Goal: Task Accomplishment & Management: Use online tool/utility

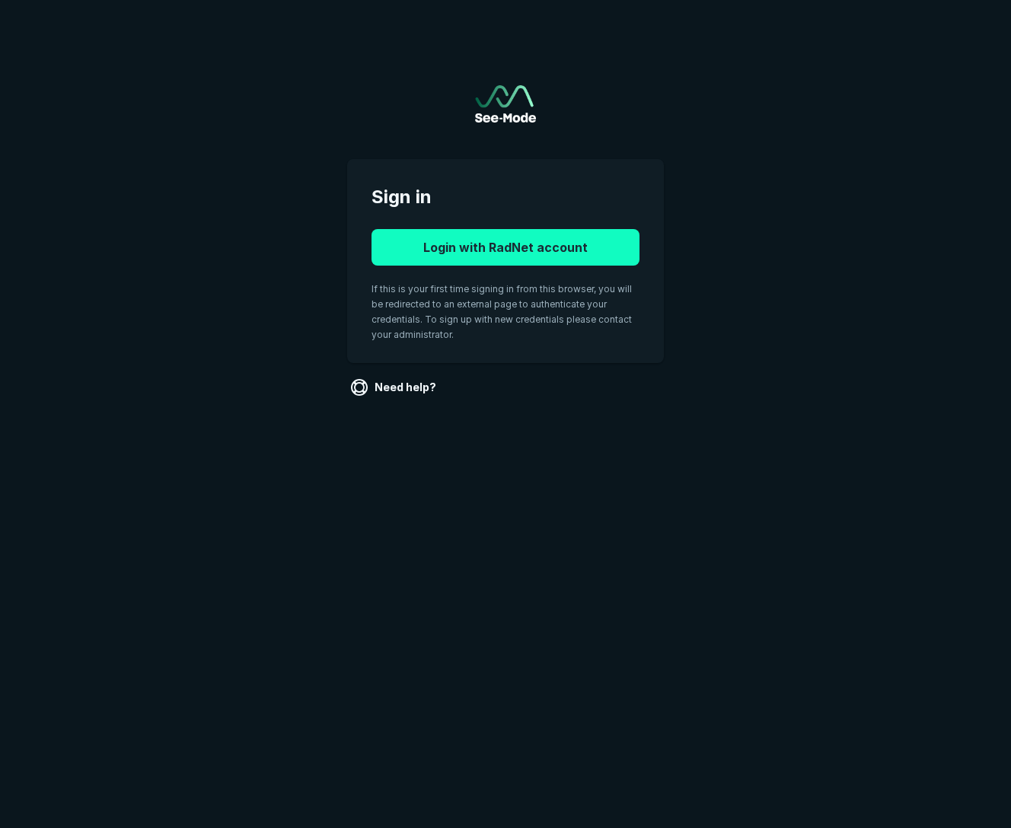
click at [522, 247] on button "Login with RadNet account" at bounding box center [505, 247] width 268 height 37
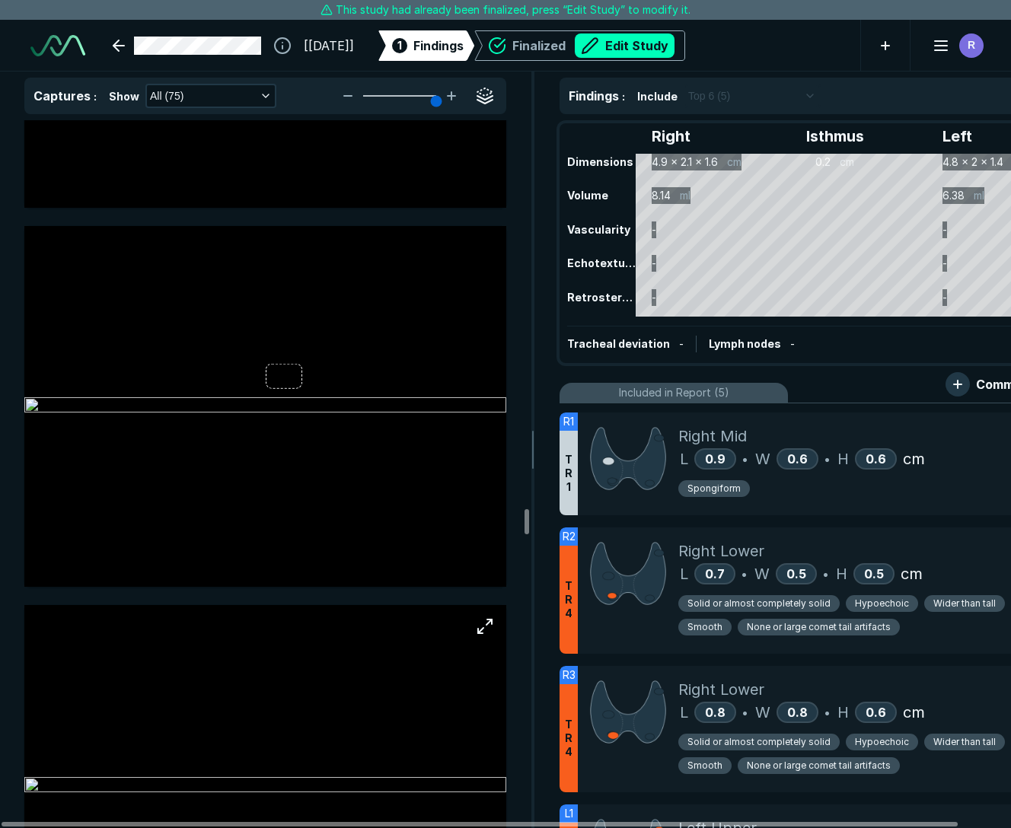
scroll to position [15831, 0]
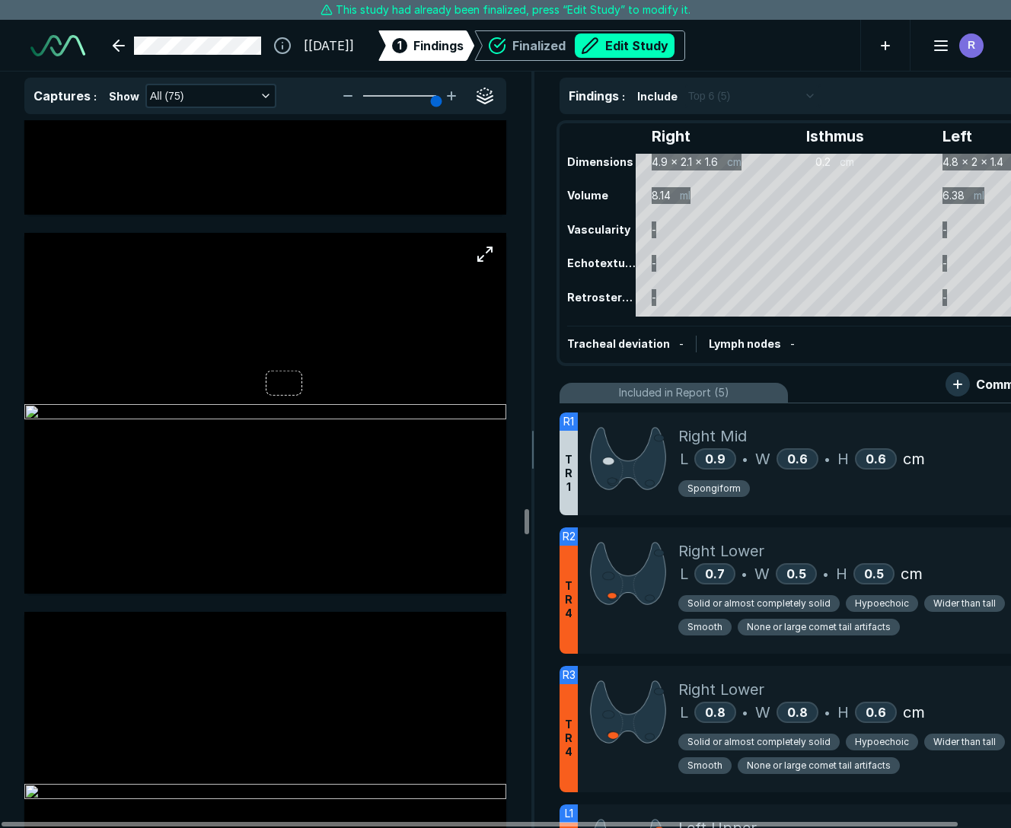
click at [300, 422] on img at bounding box center [265, 413] width 482 height 18
click at [302, 422] on img at bounding box center [265, 413] width 482 height 18
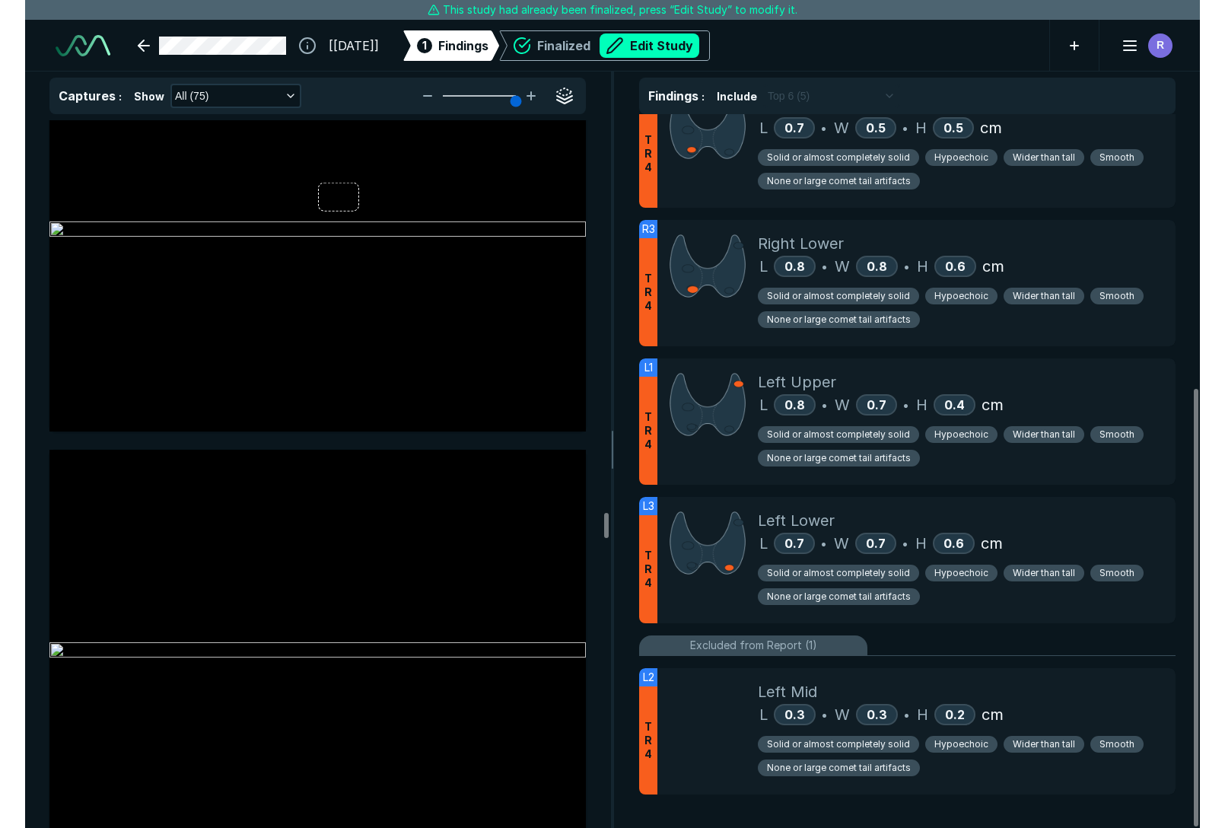
scroll to position [0, 0]
type input "5"
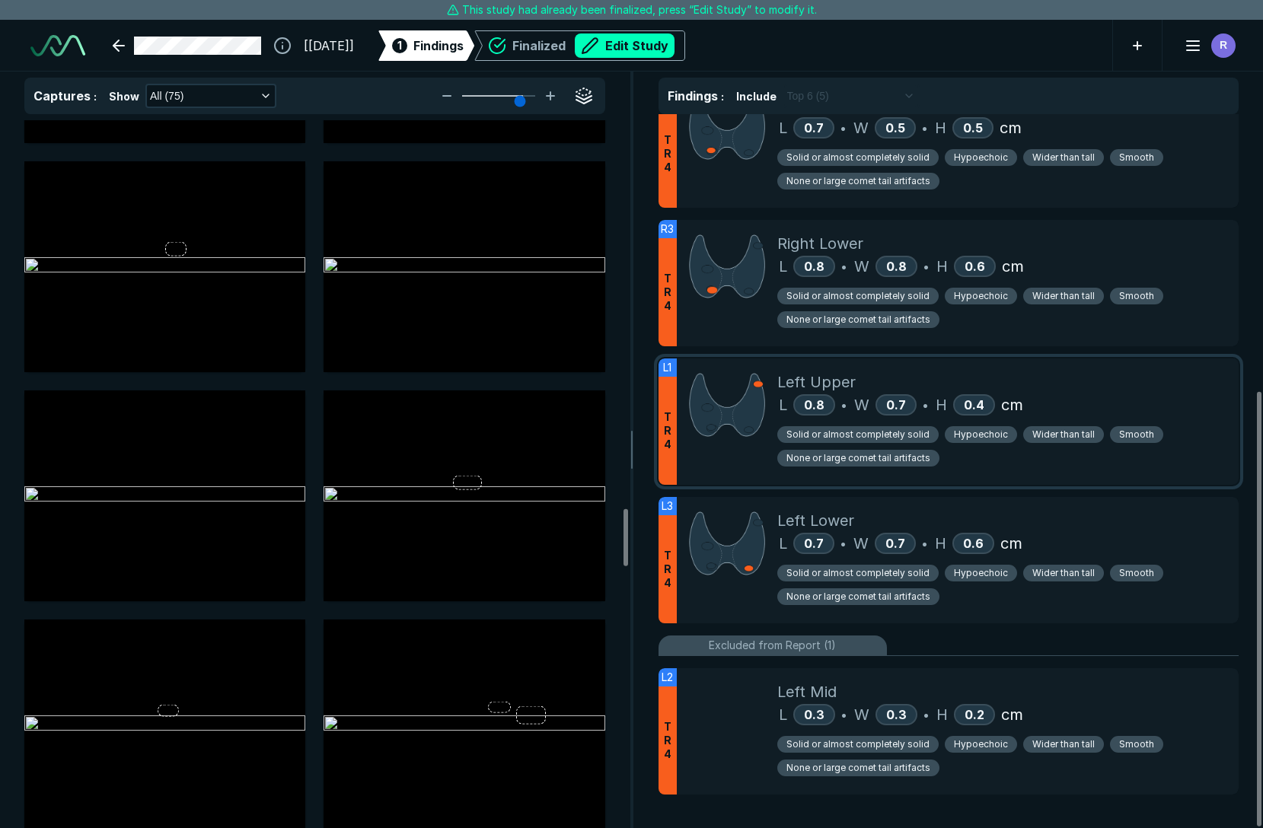
click at [842, 437] on span "Solid or almost completely solid" at bounding box center [857, 435] width 143 height 14
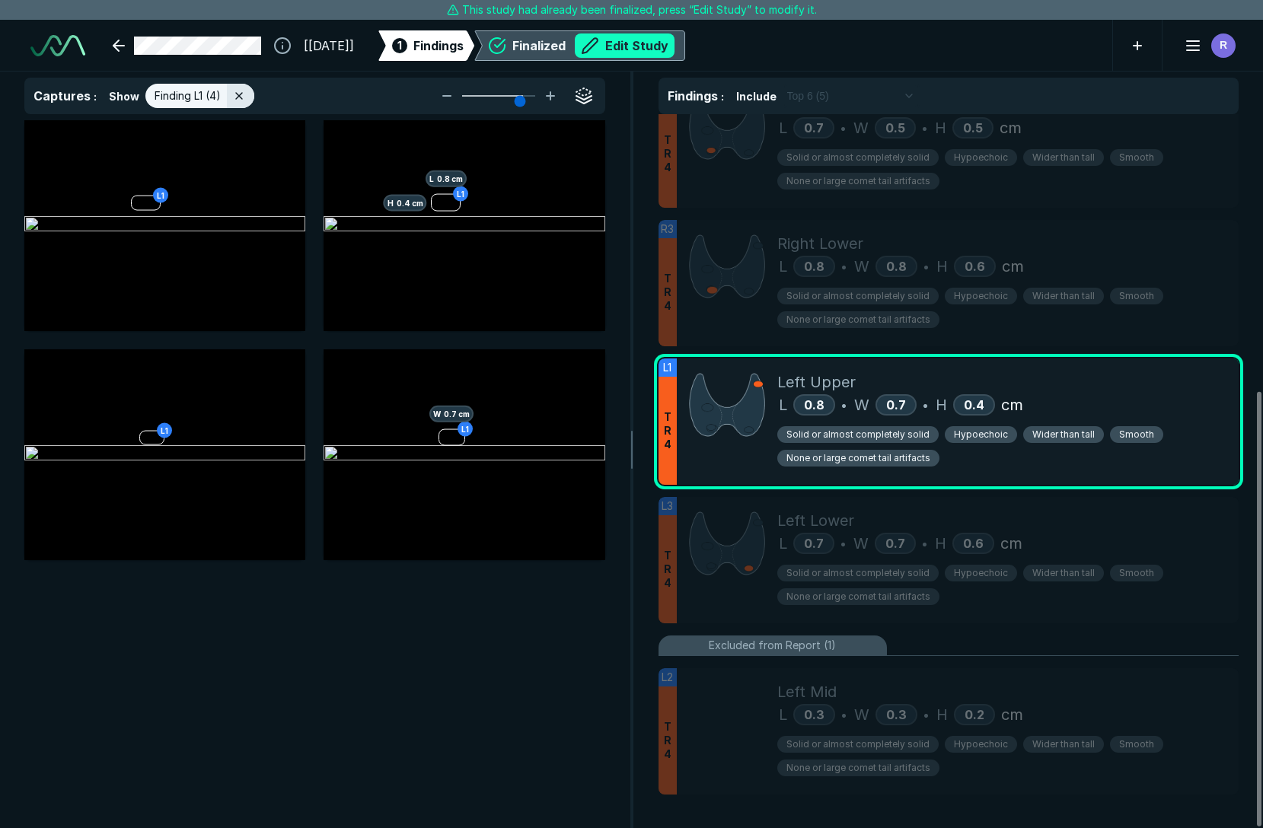
click at [664, 48] on button "Edit Study" at bounding box center [625, 45] width 100 height 24
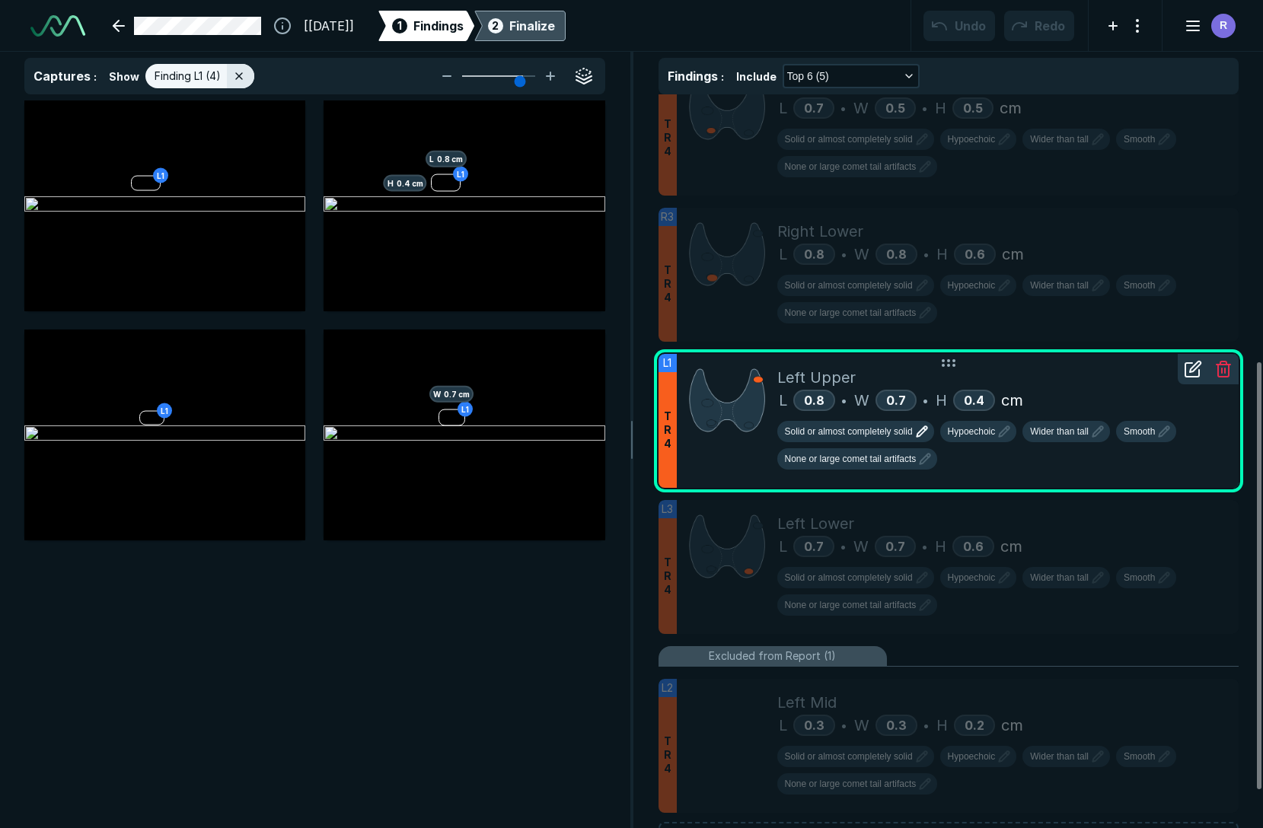
click at [920, 434] on icon "button" at bounding box center [922, 431] width 18 height 18
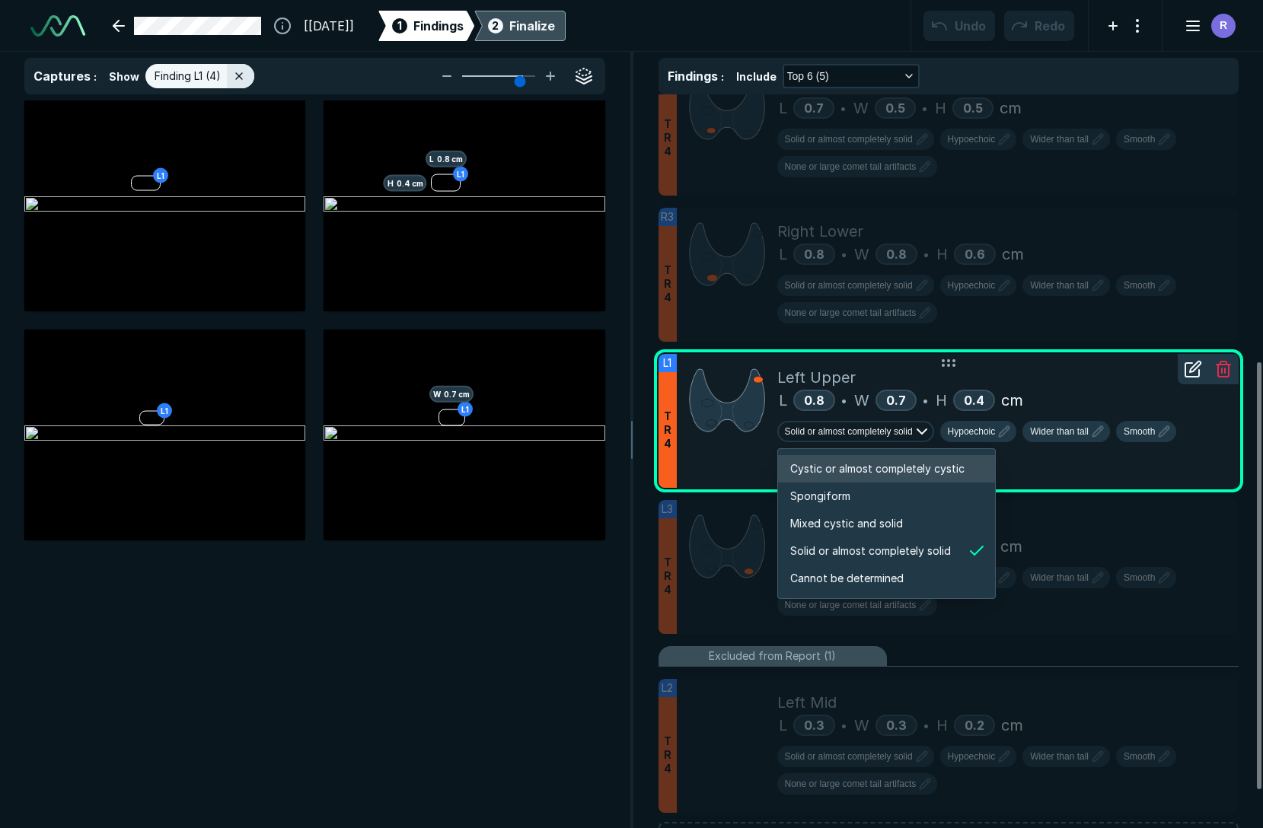
click at [833, 467] on span "Cystic or almost completely cystic" at bounding box center [877, 468] width 174 height 17
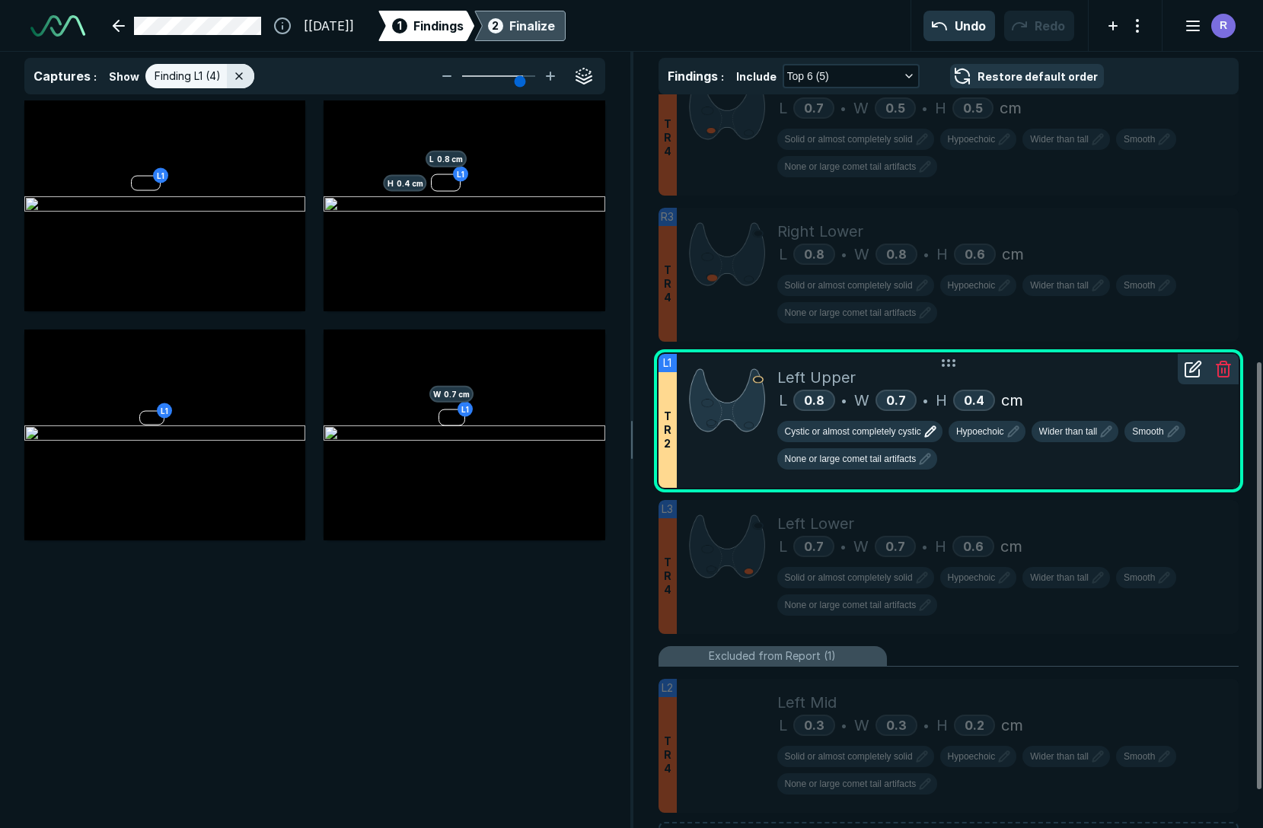
click at [907, 434] on span "Cystic or almost completely cystic" at bounding box center [853, 432] width 136 height 14
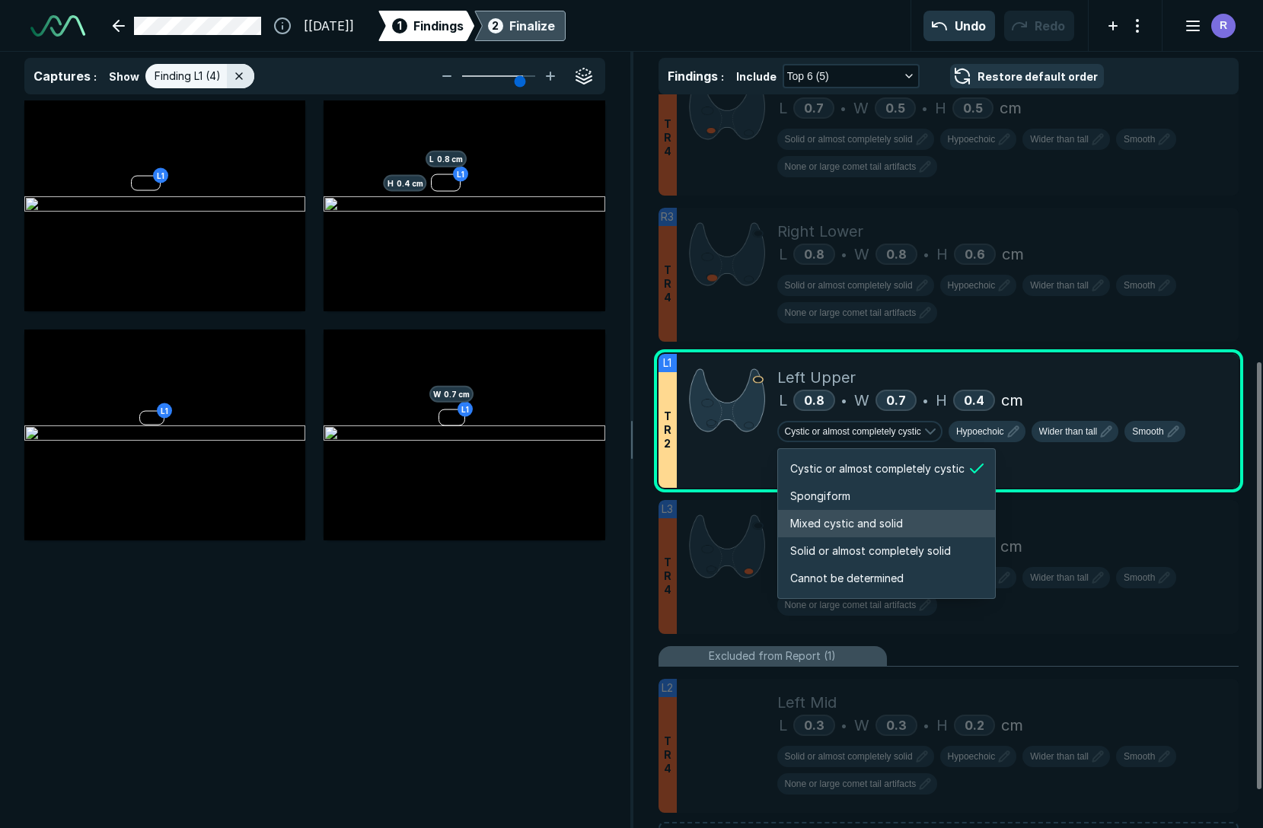
click at [841, 523] on span "Mixed cystic and solid" at bounding box center [846, 523] width 113 height 17
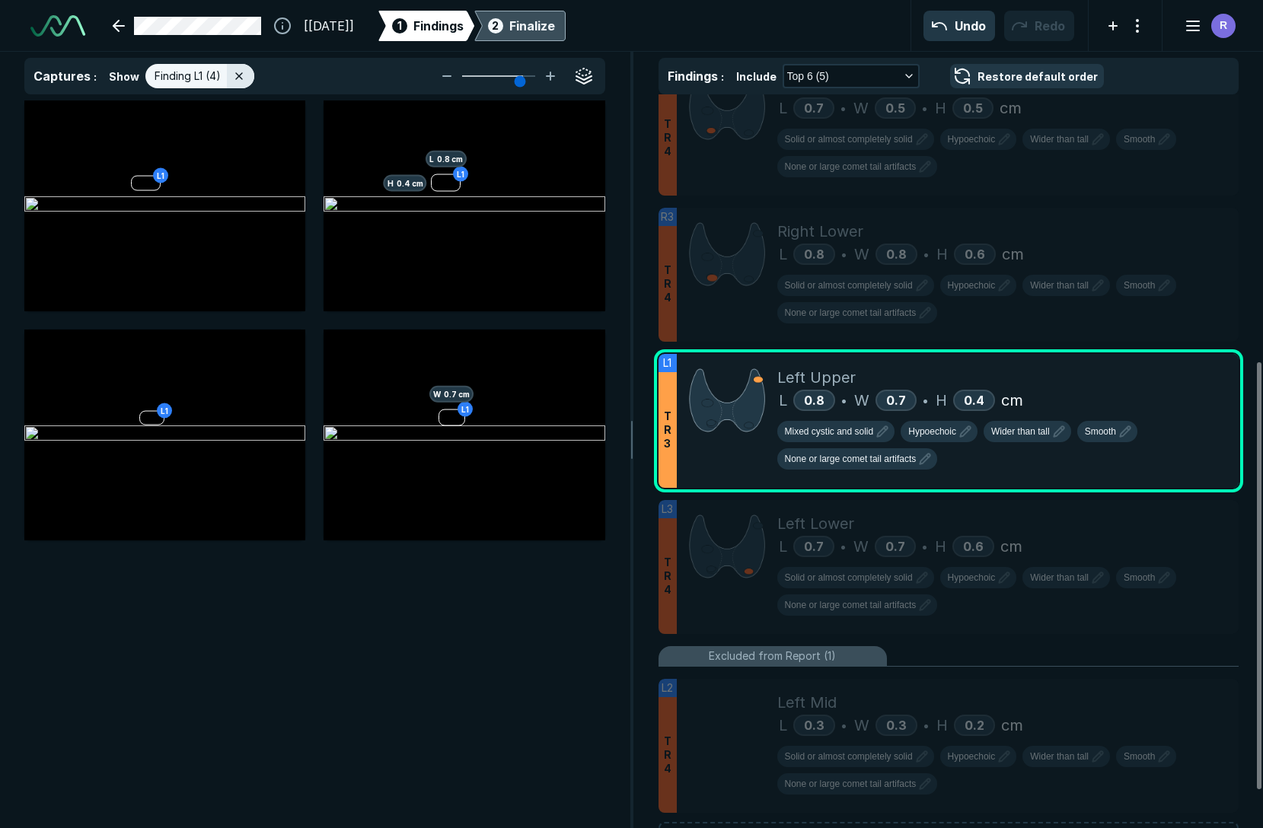
click at [551, 21] on div "Finalize" at bounding box center [532, 26] width 46 height 18
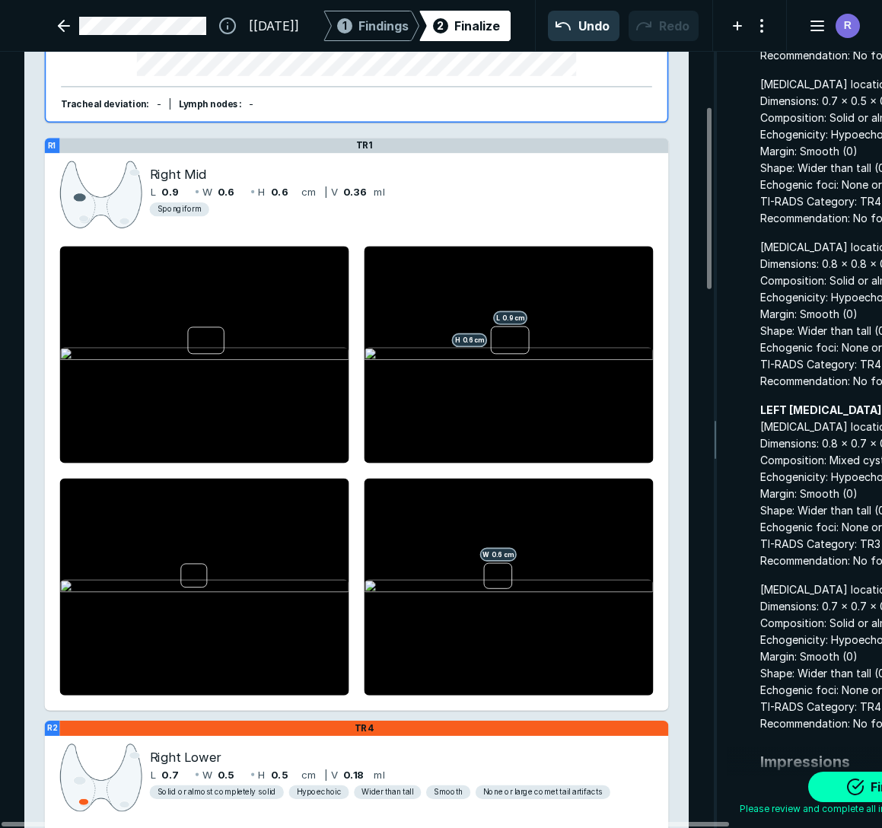
scroll to position [304, 0]
